Goal: Information Seeking & Learning: Learn about a topic

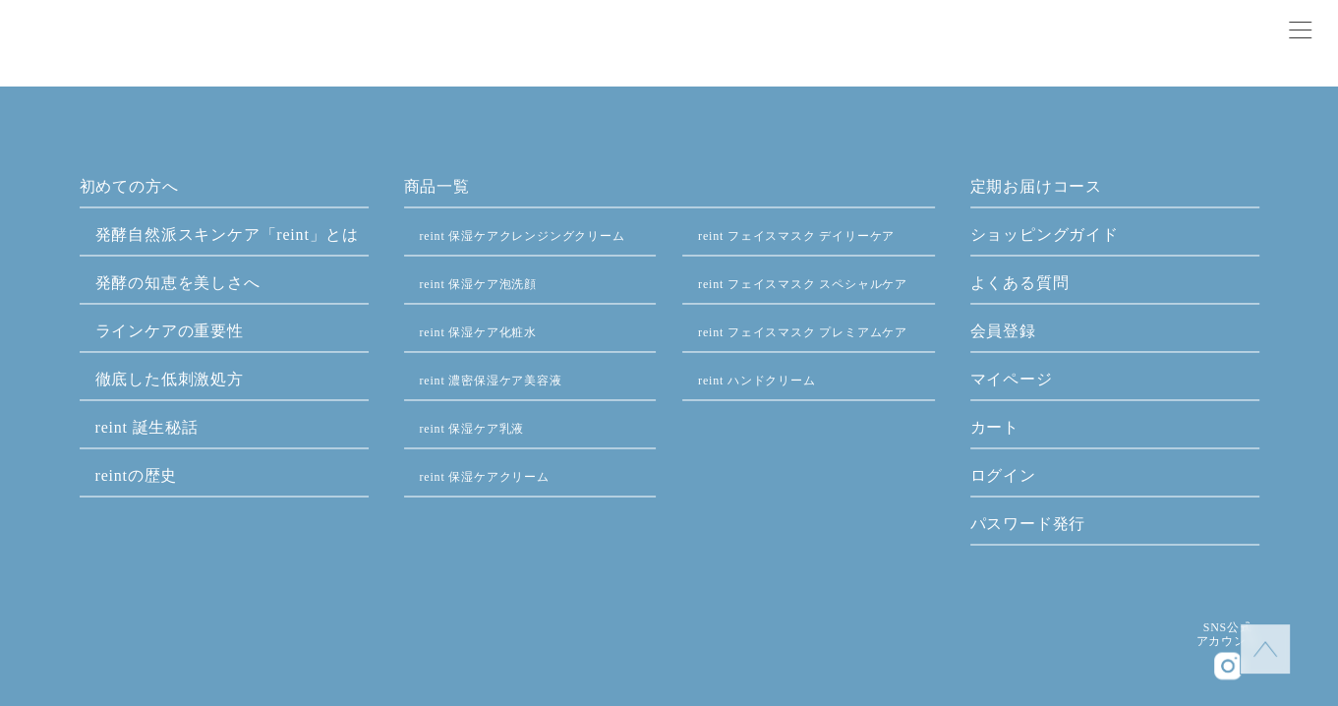
scroll to position [9422, 0]
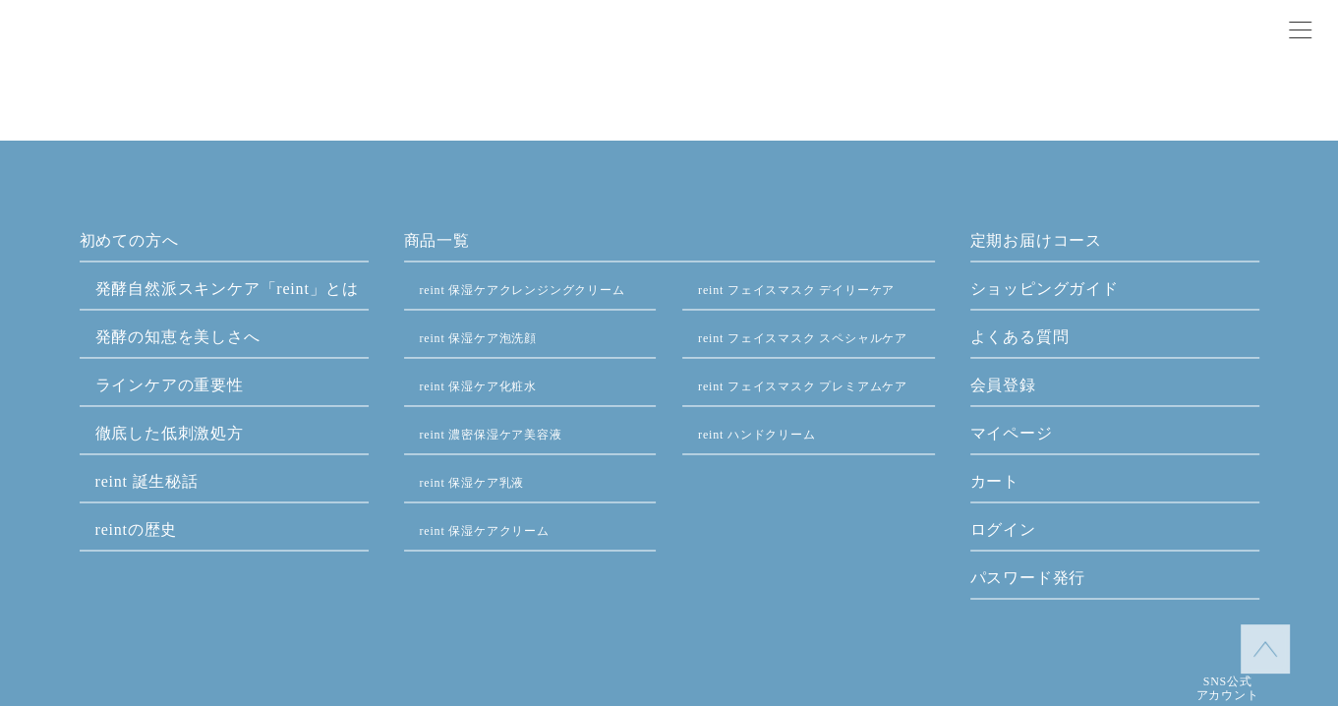
click at [799, 287] on link "reint フェイスマスク デイリーケア" at bounding box center [796, 290] width 197 height 14
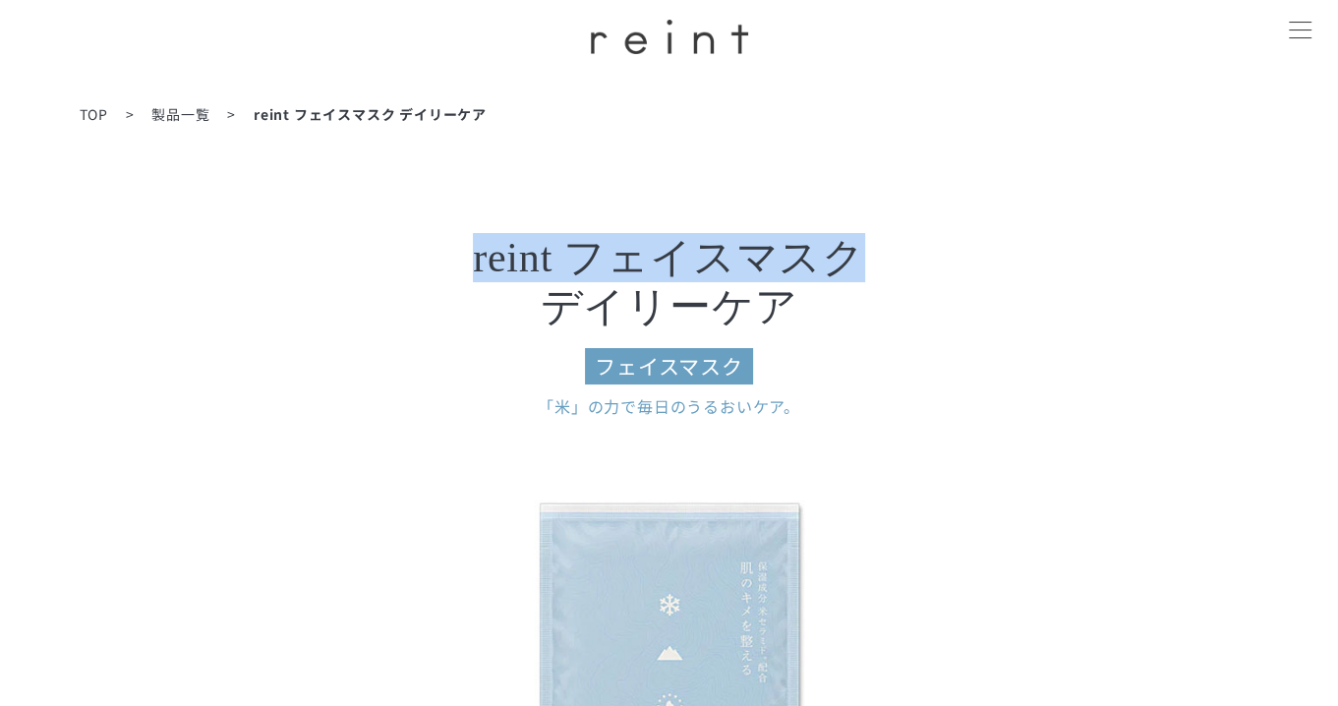
drag, startPoint x: 457, startPoint y: 260, endPoint x: 855, endPoint y: 276, distance: 398.6
click at [855, 276] on h3 "reint フェイスマスク デイリーケア フェイスマスク" at bounding box center [669, 308] width 787 height 151
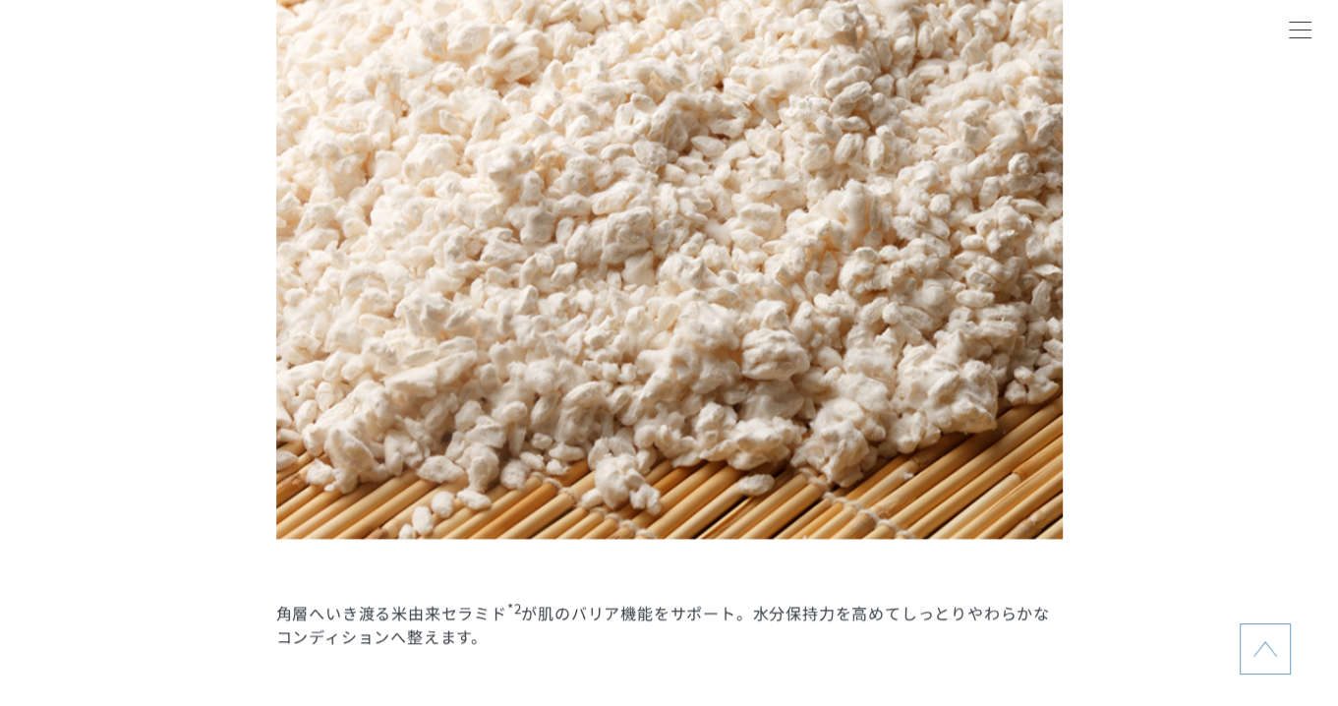
scroll to position [2753, 0]
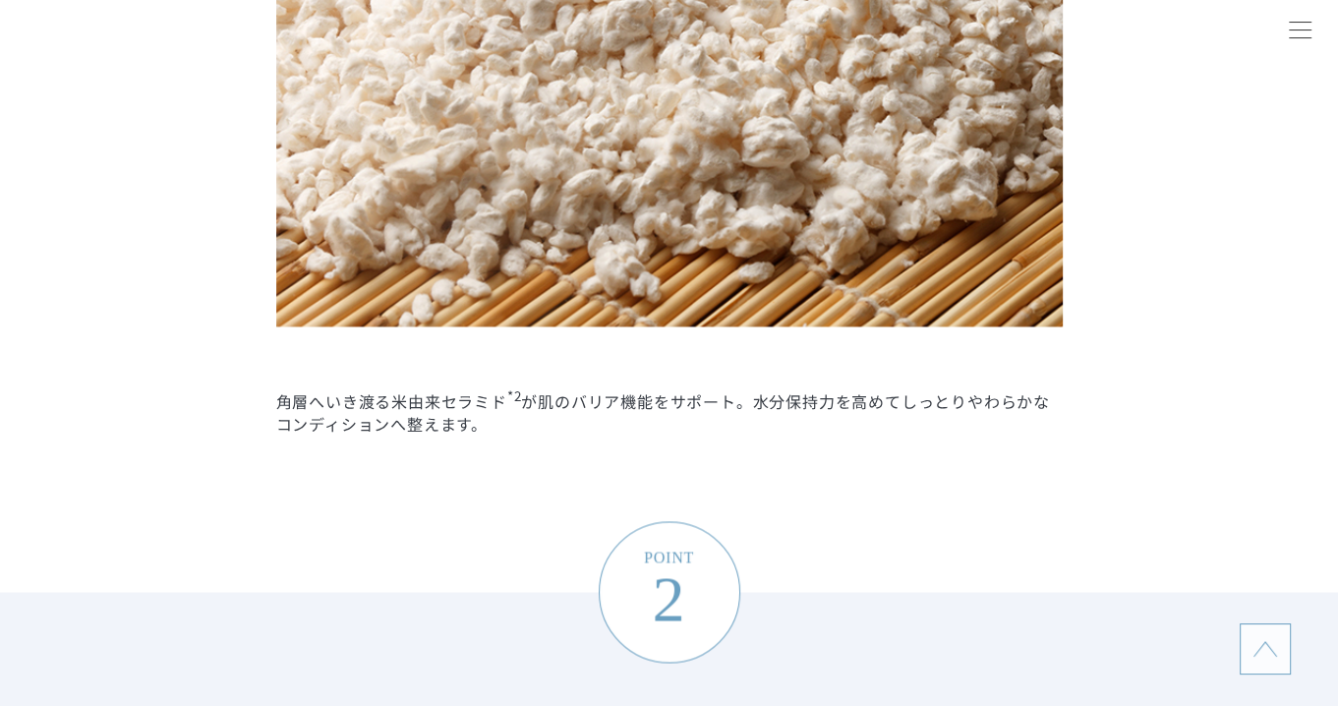
copy h3 "reint フェイスマスク"
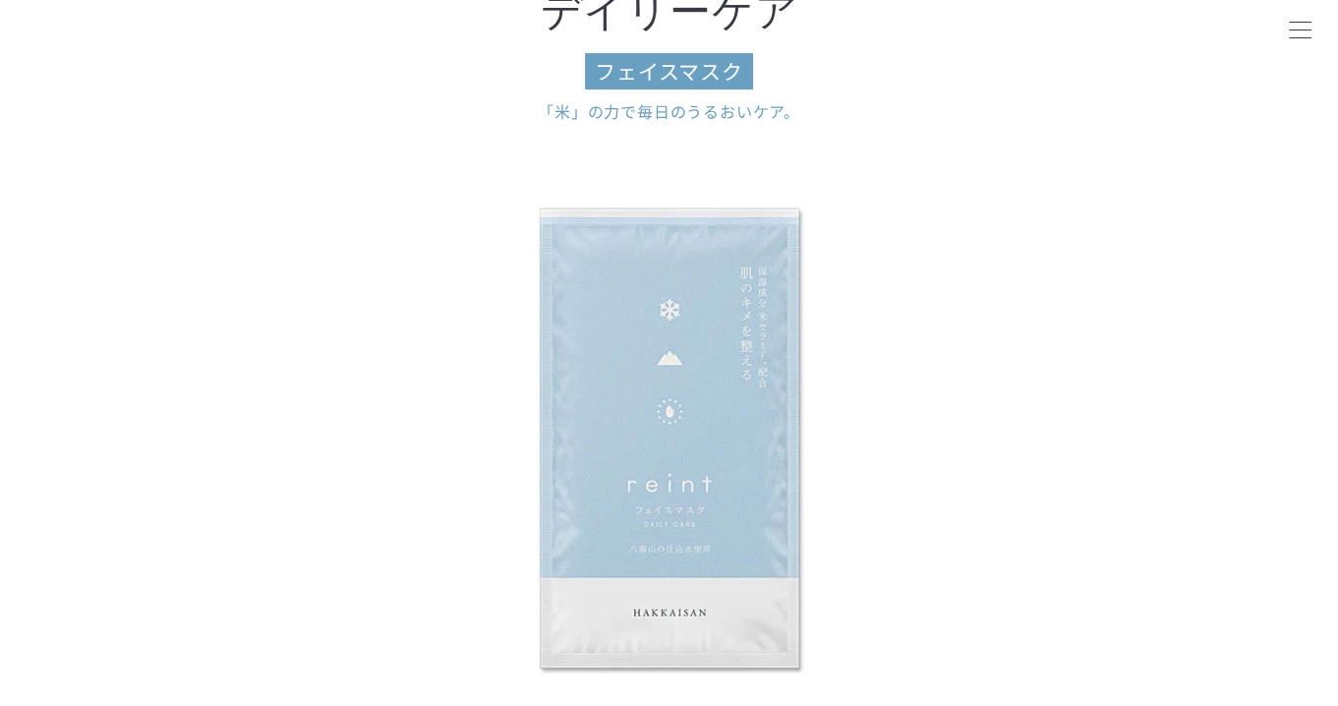
scroll to position [0, 0]
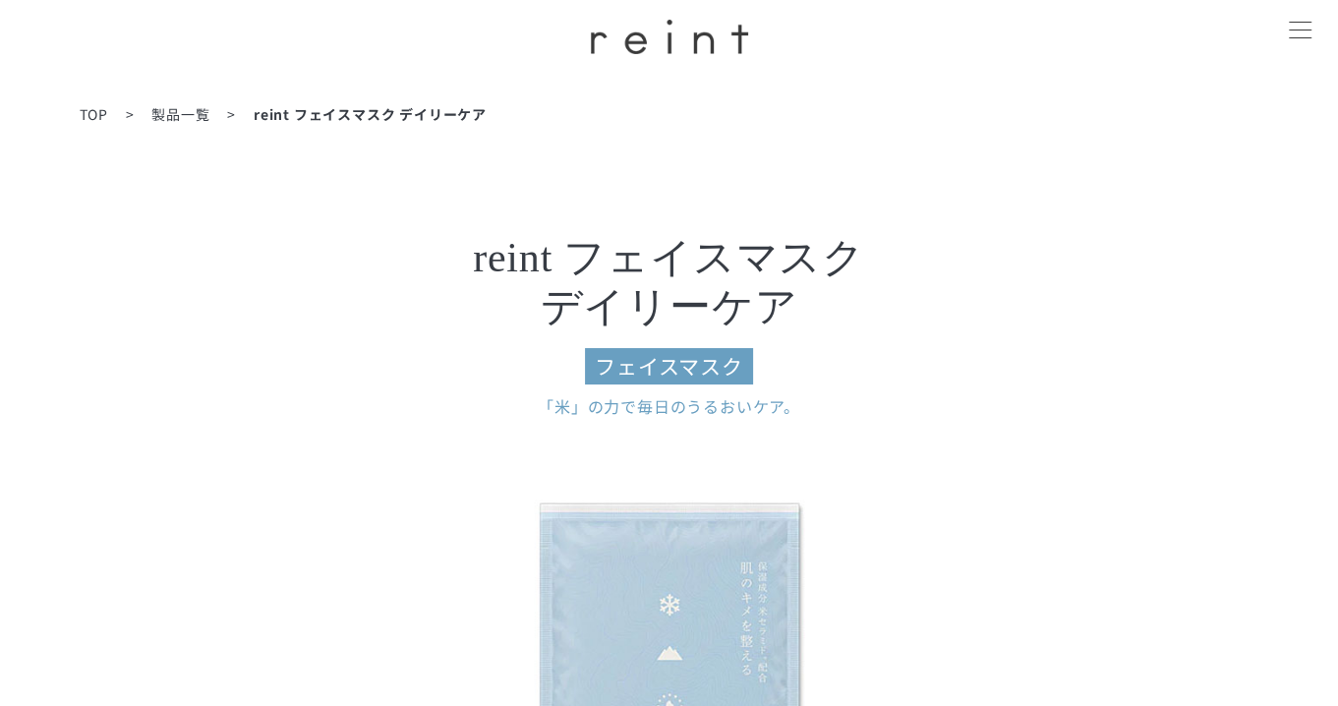
click at [197, 112] on span "製品一覧" at bounding box center [180, 114] width 58 height 20
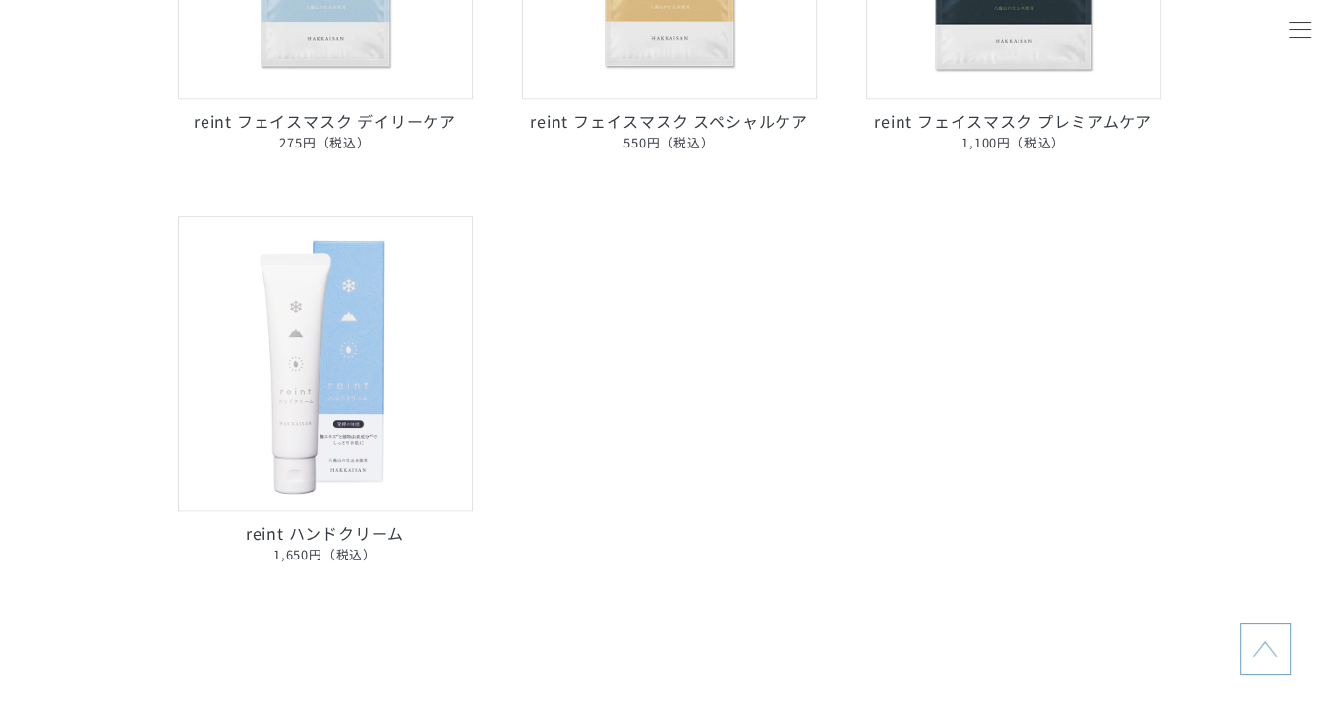
scroll to position [1278, 0]
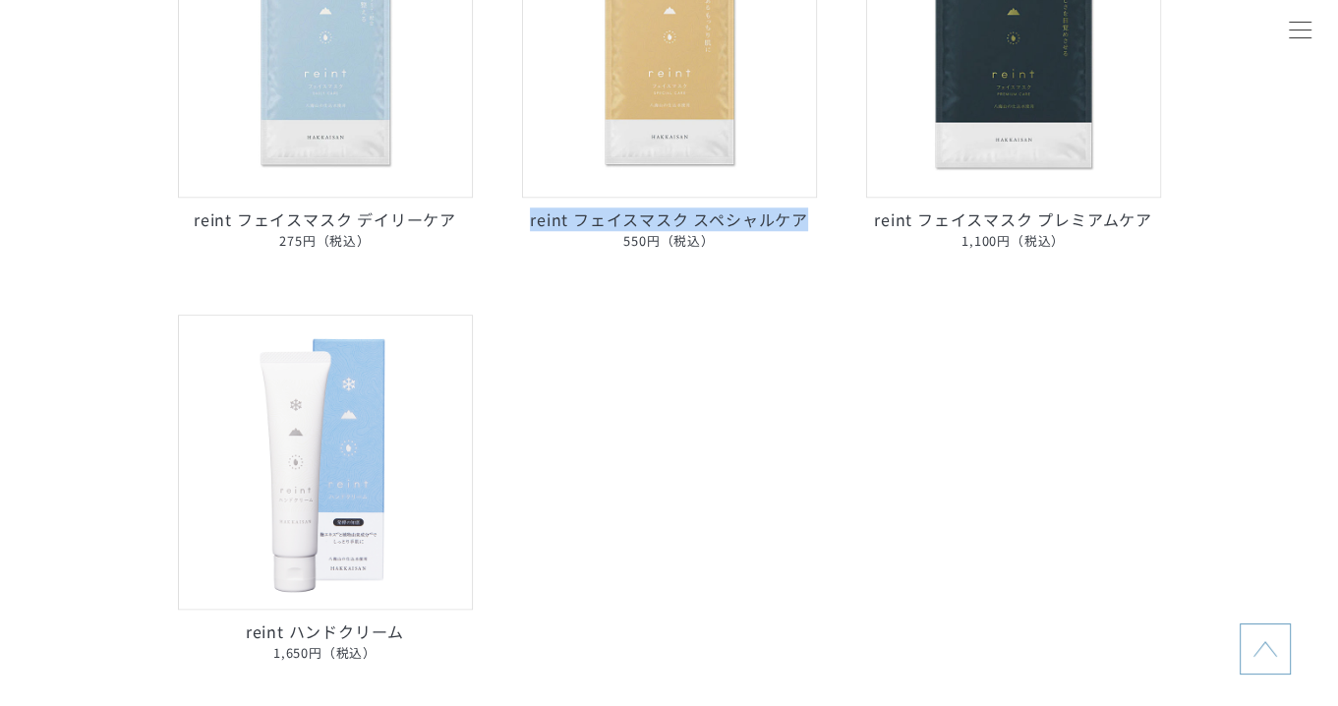
drag, startPoint x: 503, startPoint y: 225, endPoint x: 808, endPoint y: 221, distance: 304.8
copy p "reint フェイスマスク スペシャルケア"
drag, startPoint x: 107, startPoint y: 499, endPoint x: 126, endPoint y: 496, distance: 18.9
click at [107, 499] on main "Product List 製品一覧 reint 保湿ケアクレンジングクリーム 2,970円（税込） reint 保湿ケア泡洗顔 2,750 円（税込） rei…" at bounding box center [669, 78] width 1338 height 2247
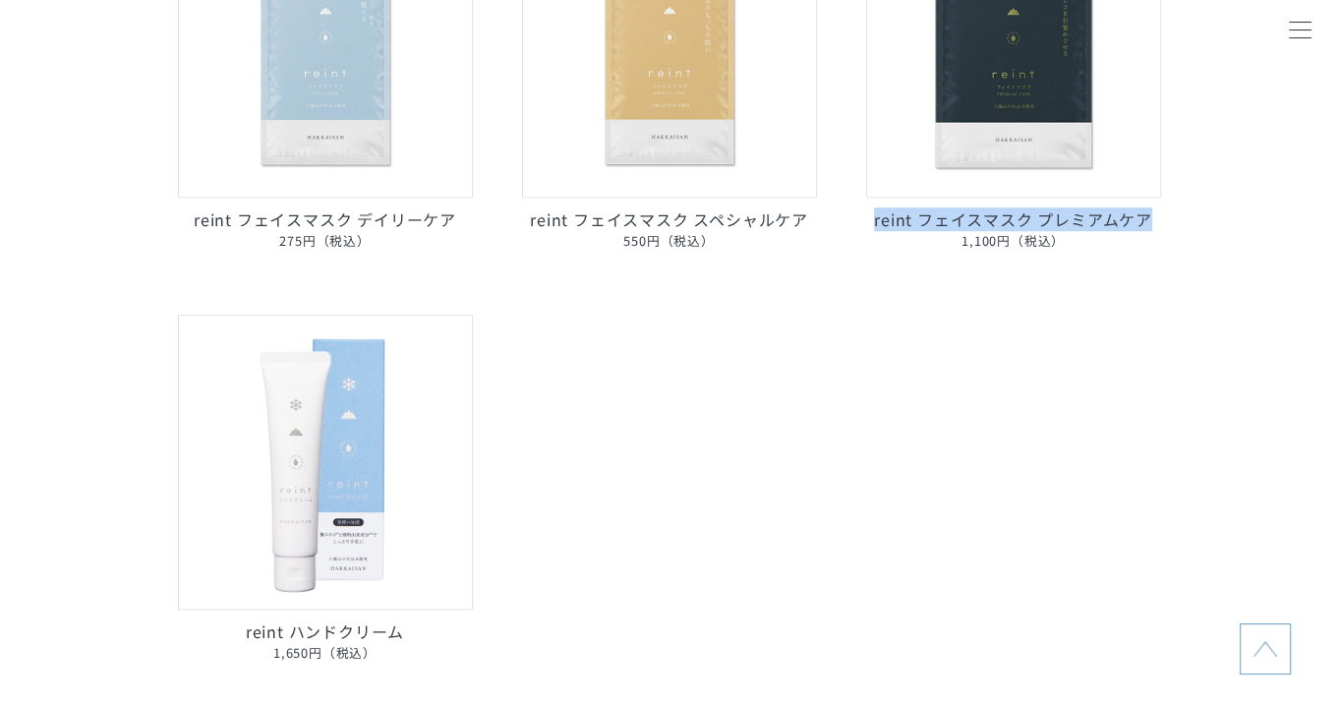
drag, startPoint x: 1184, startPoint y: 216, endPoint x: 859, endPoint y: 217, distance: 324.5
click at [859, 217] on main "Product List 製品一覧 reint 保湿ケアクレンジングクリーム 2,970円（税込） reint 保湿ケア泡洗顔 2,750 円（税込） rei…" at bounding box center [669, 78] width 1338 height 2247
copy p "reint フェイスマスク プレミアムケア"
